Goal: Navigation & Orientation: Find specific page/section

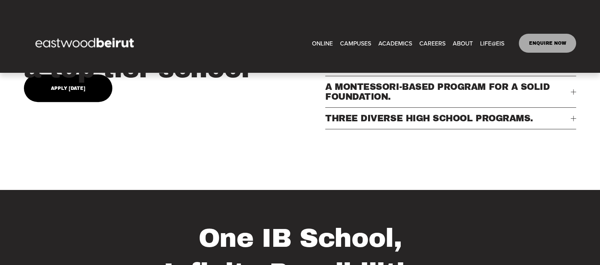
scroll to position [237, 0]
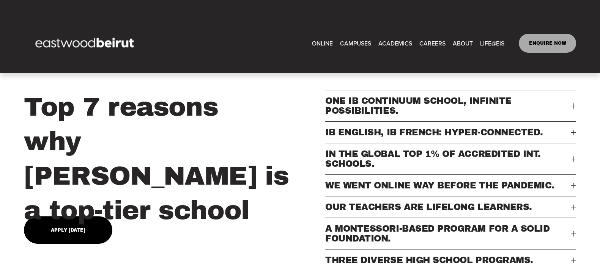
click at [435, 37] on link "CAREERS" at bounding box center [432, 43] width 26 height 12
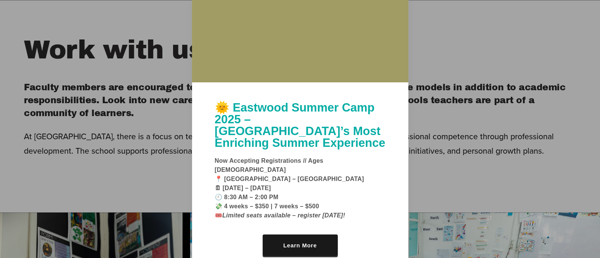
scroll to position [285, 0]
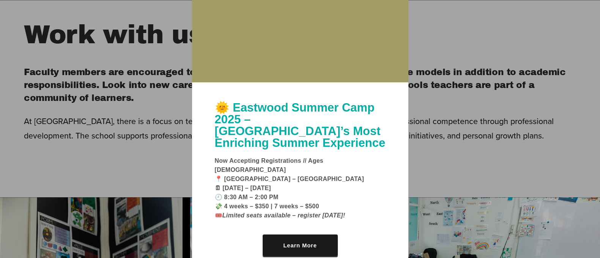
click at [447, 159] on div at bounding box center [300, 129] width 600 height 258
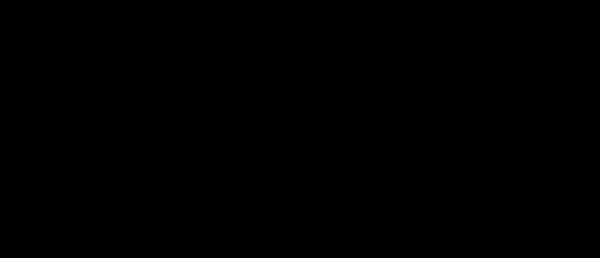
scroll to position [1328, 0]
